Goal: Information Seeking & Learning: Learn about a topic

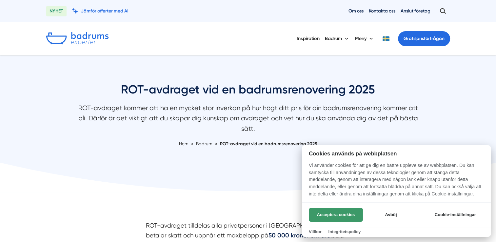
click at [325, 216] on button "Acceptera cookies" at bounding box center [336, 215] width 54 height 14
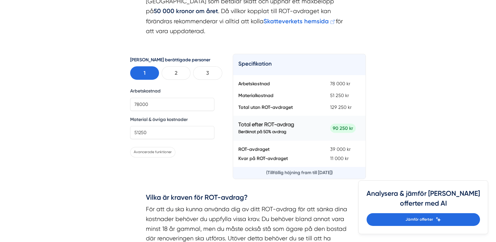
scroll to position [360, 0]
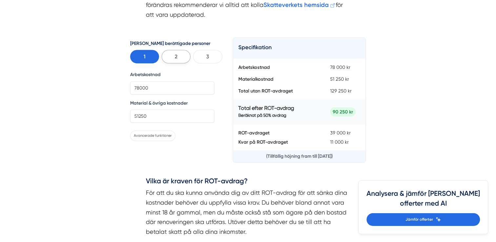
click at [169, 50] on button "2" at bounding box center [176, 56] width 29 height 13
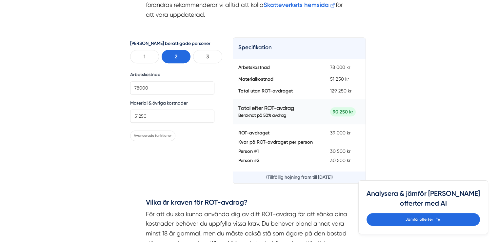
click at [138, 50] on button "1" at bounding box center [144, 56] width 29 height 13
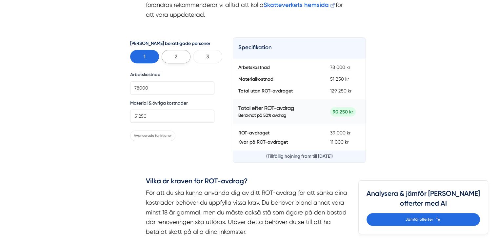
click at [169, 50] on button "2" at bounding box center [176, 56] width 29 height 13
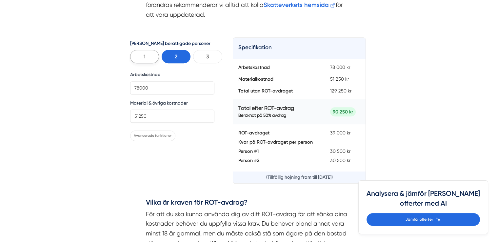
click at [143, 50] on button "1" at bounding box center [144, 56] width 29 height 13
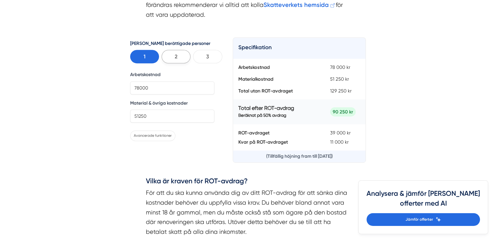
click at [172, 50] on button "2" at bounding box center [176, 56] width 29 height 13
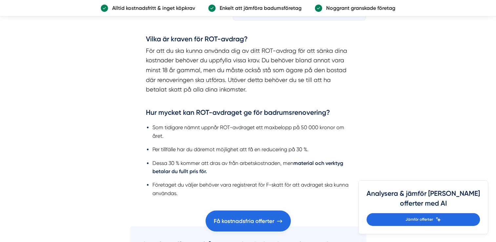
scroll to position [524, 0]
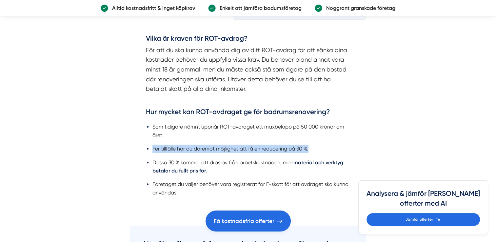
drag, startPoint x: 278, startPoint y: 139, endPoint x: 147, endPoint y: 141, distance: 131.1
click at [152, 144] on li "Per tillfälle har du däremot möjlighet att få en reducering på 30 %." at bounding box center [251, 148] width 198 height 8
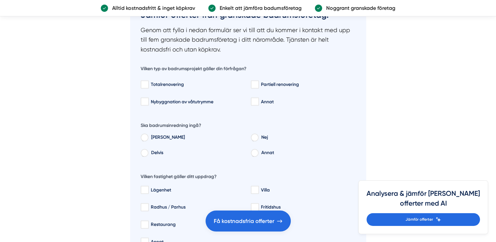
scroll to position [885, 0]
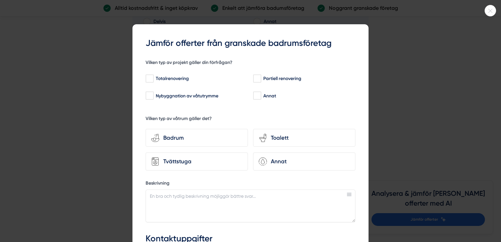
click at [492, 10] on icon at bounding box center [490, 11] width 11 height 4
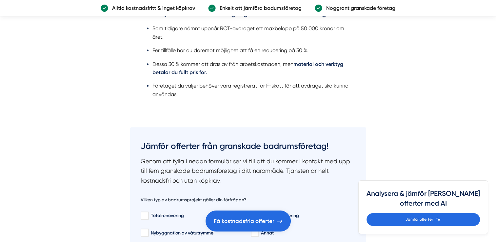
scroll to position [426, 0]
